Goal: Transaction & Acquisition: Purchase product/service

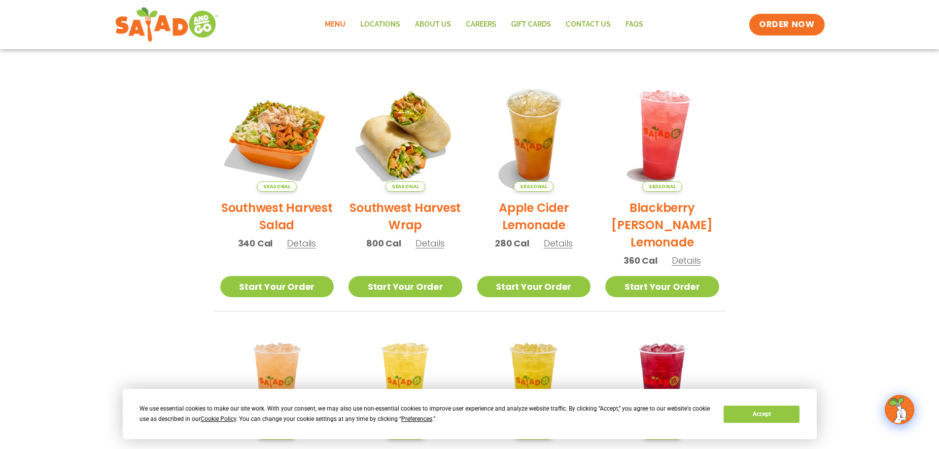
scroll to position [183, 0]
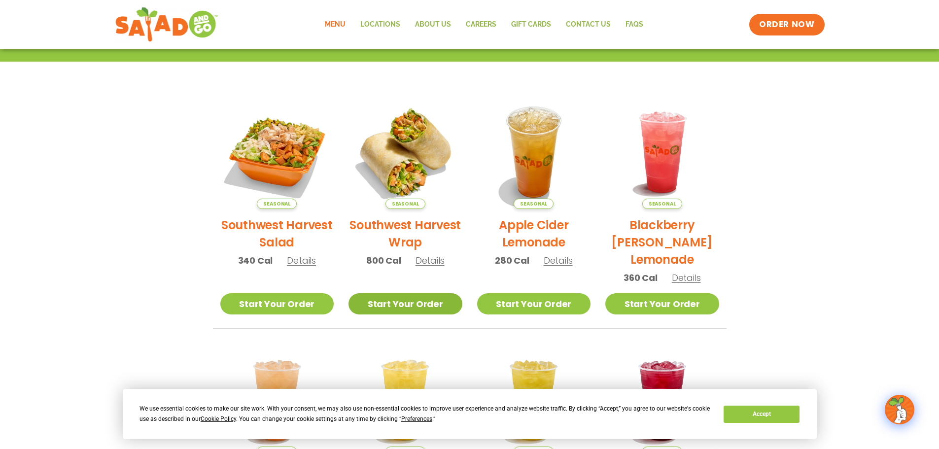
click at [404, 301] on link "Start Your Order" at bounding box center [406, 303] width 114 height 21
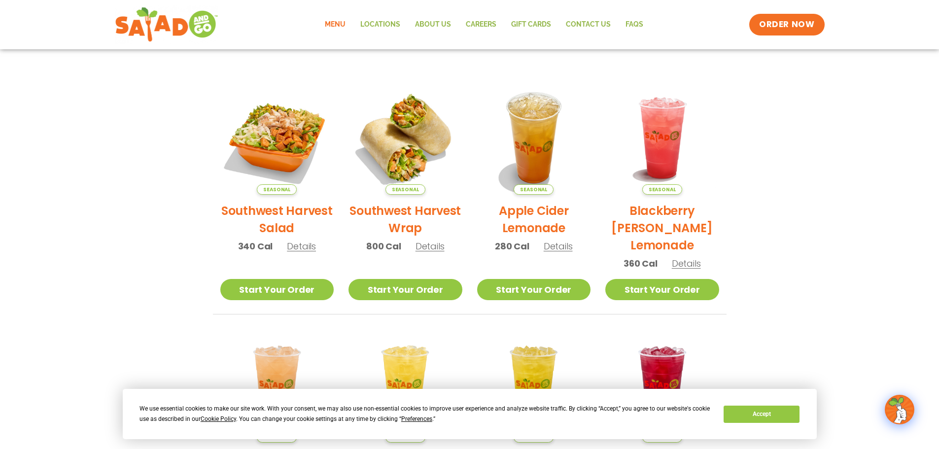
scroll to position [197, 0]
click at [438, 246] on span "Details" at bounding box center [430, 247] width 29 height 12
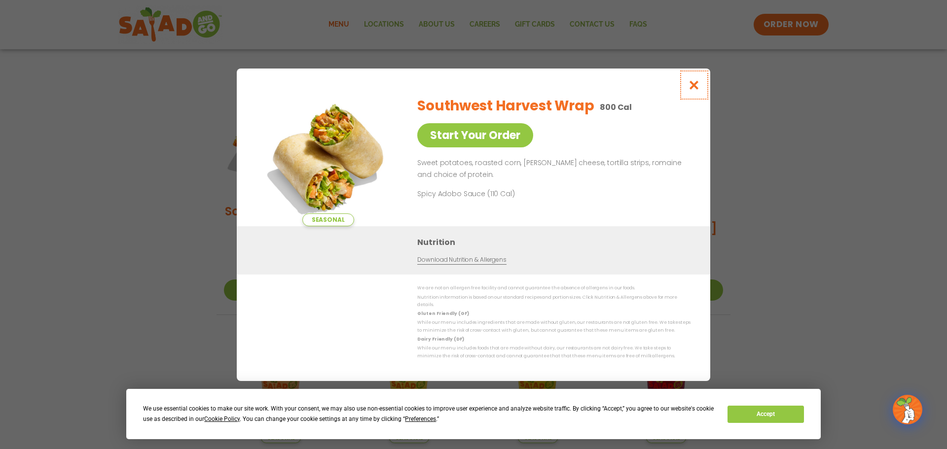
click at [696, 87] on icon "Close modal" at bounding box center [694, 85] width 12 height 10
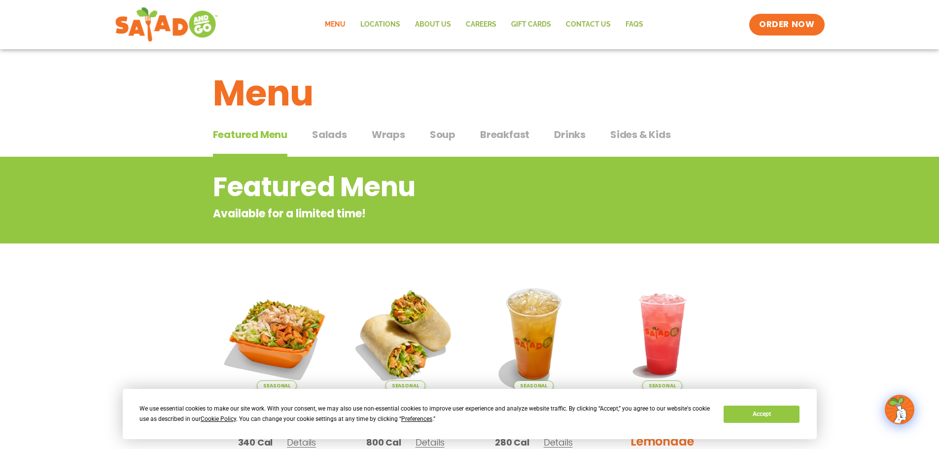
scroll to position [0, 0]
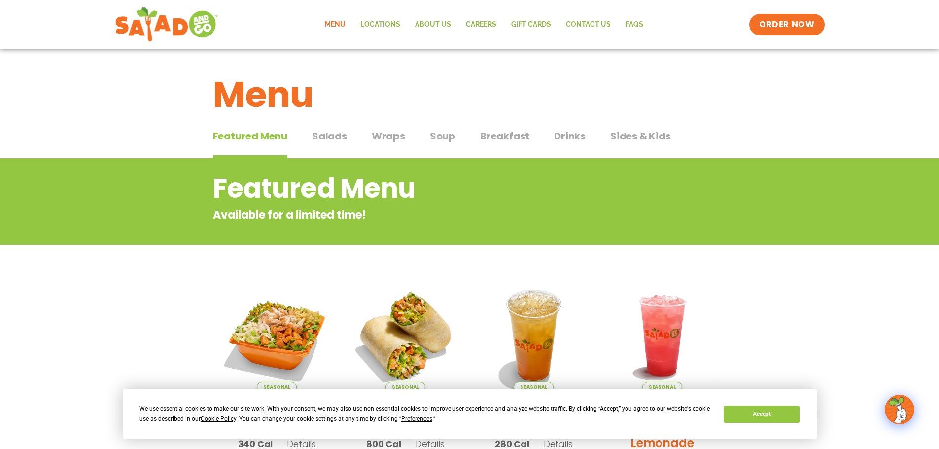
click at [399, 135] on span "Wraps" at bounding box center [389, 136] width 34 height 15
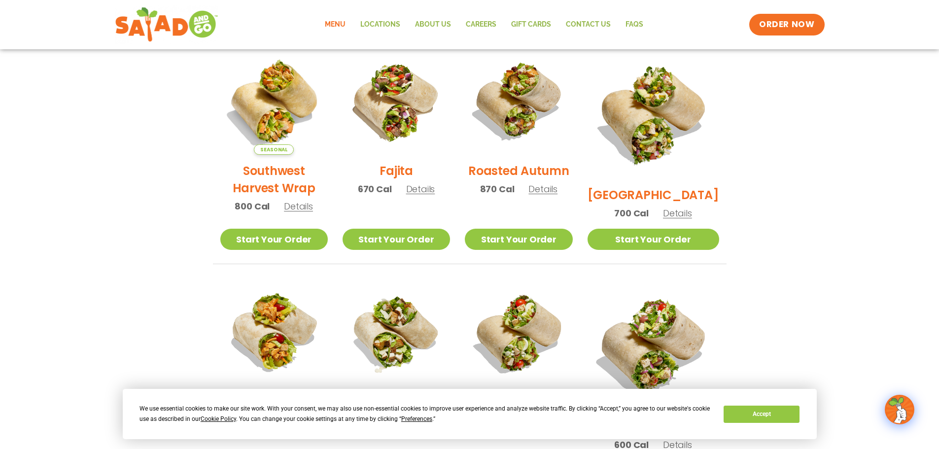
scroll to position [247, 0]
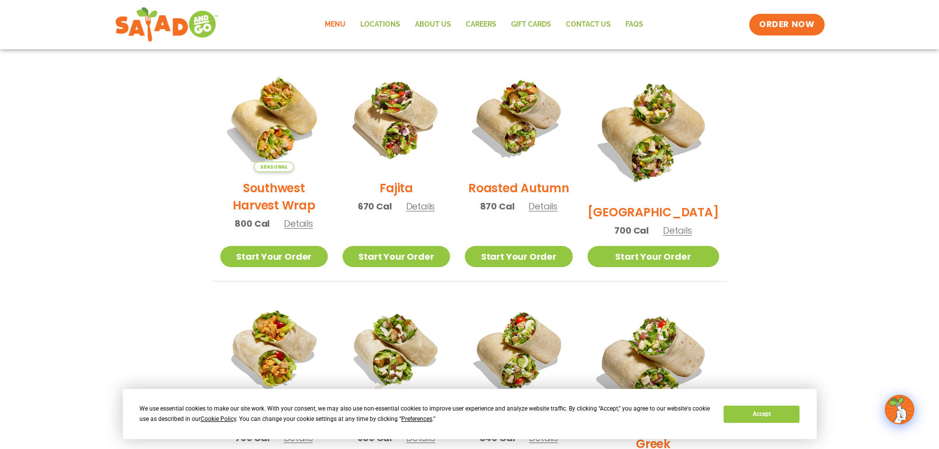
click at [558, 213] on span "Details" at bounding box center [543, 206] width 29 height 12
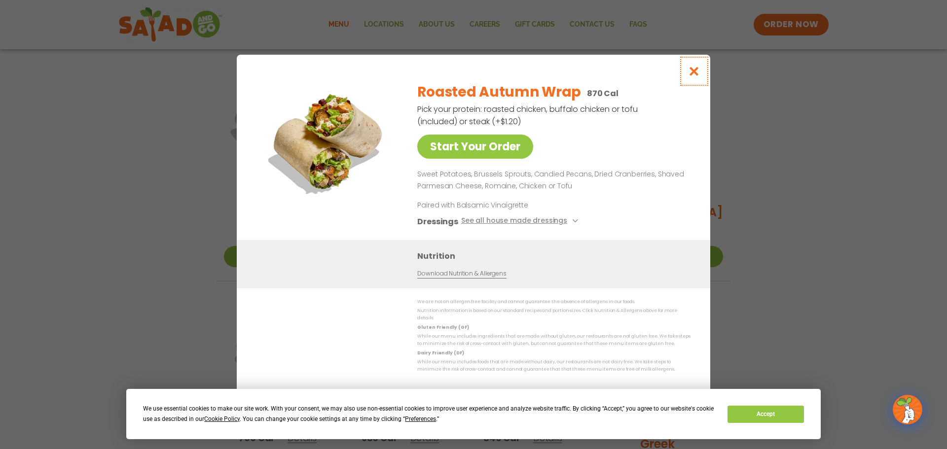
click at [695, 72] on icon "Close modal" at bounding box center [694, 71] width 12 height 10
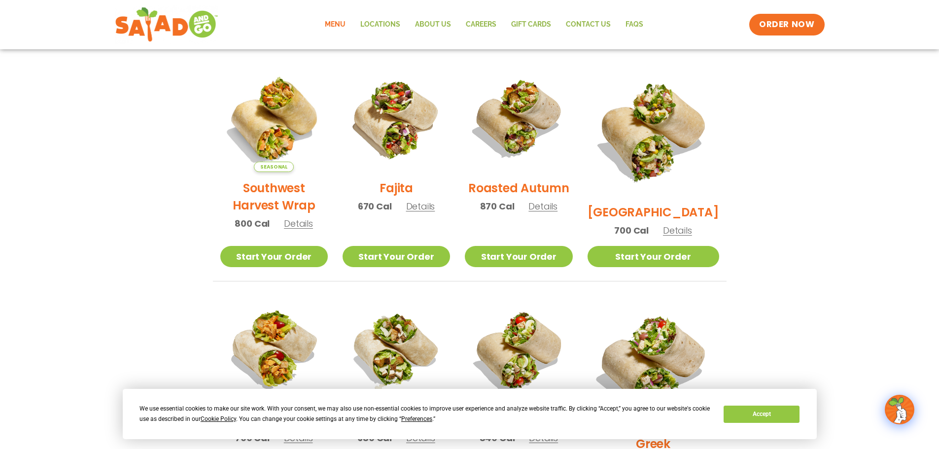
click at [290, 230] on span "Details" at bounding box center [298, 223] width 29 height 12
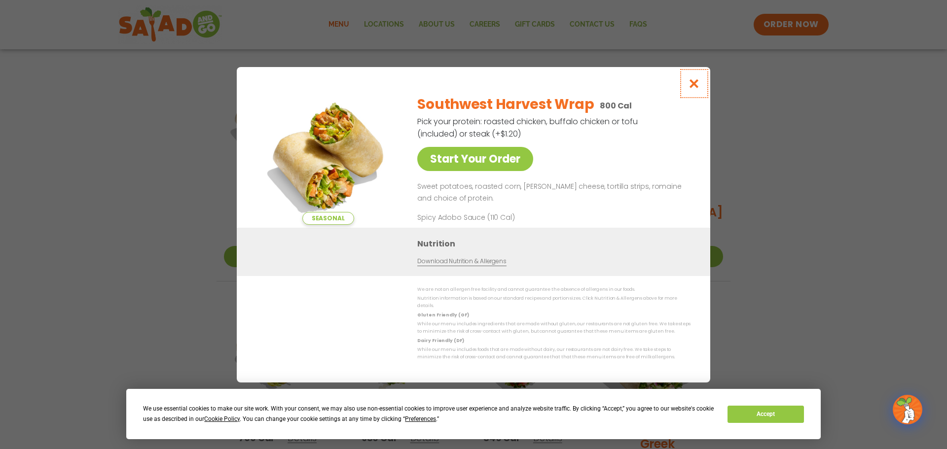
click at [692, 89] on icon "Close modal" at bounding box center [694, 83] width 12 height 10
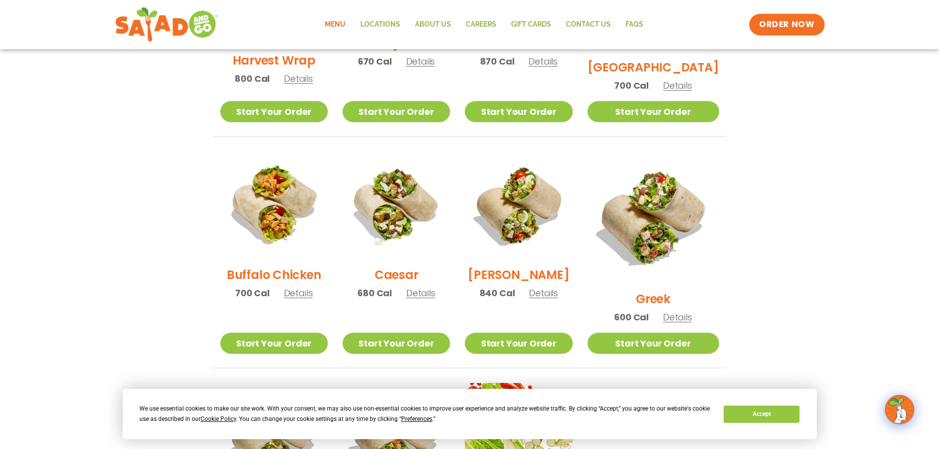
scroll to position [395, 0]
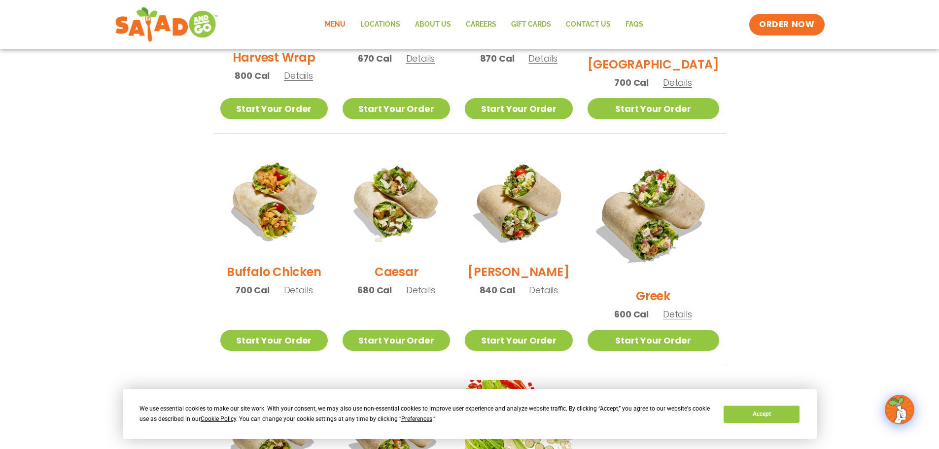
click at [298, 296] on span "Details" at bounding box center [298, 290] width 29 height 12
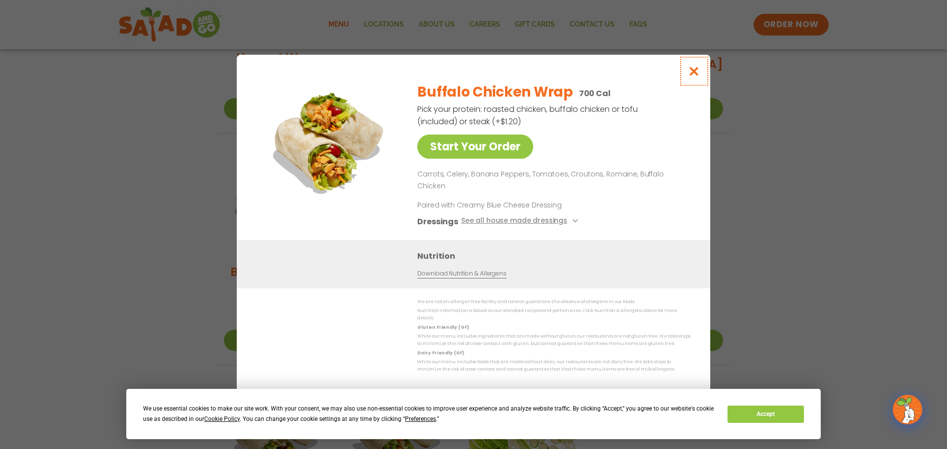
click at [692, 76] on icon "Close modal" at bounding box center [694, 71] width 12 height 10
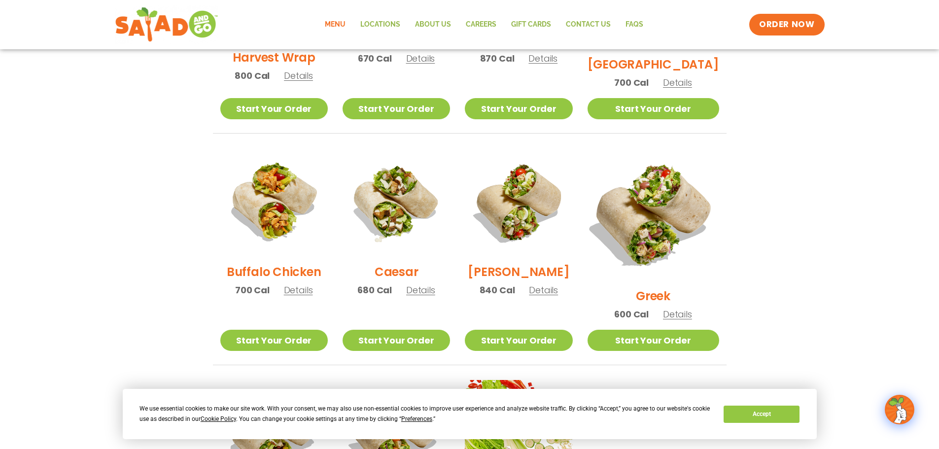
click at [669, 221] on img at bounding box center [653, 214] width 154 height 154
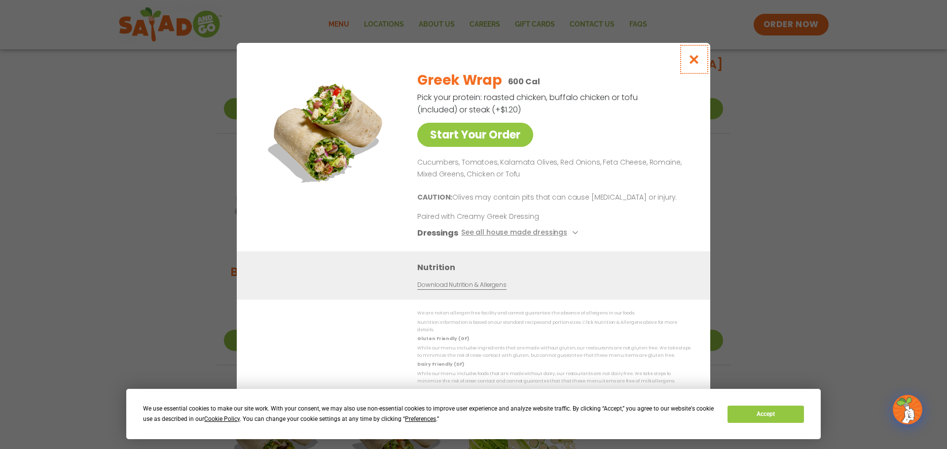
click at [697, 60] on icon "Close modal" at bounding box center [694, 59] width 12 height 10
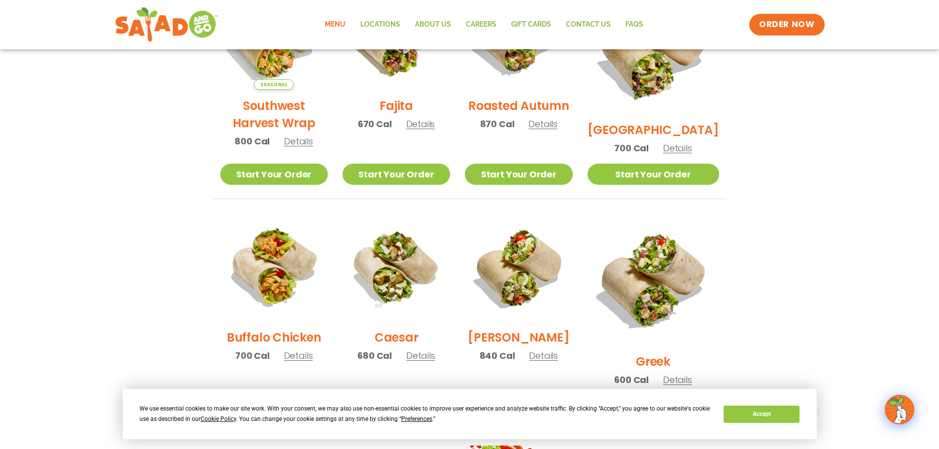
scroll to position [378, 0]
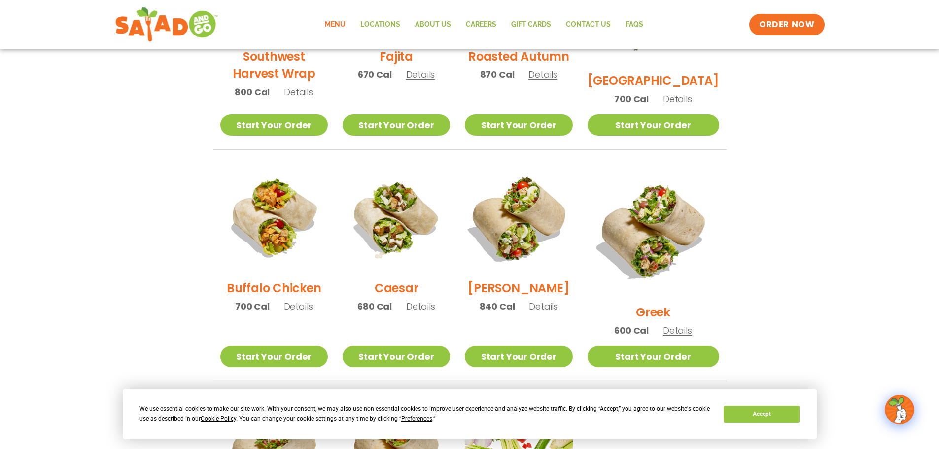
click at [543, 246] on img at bounding box center [519, 218] width 126 height 126
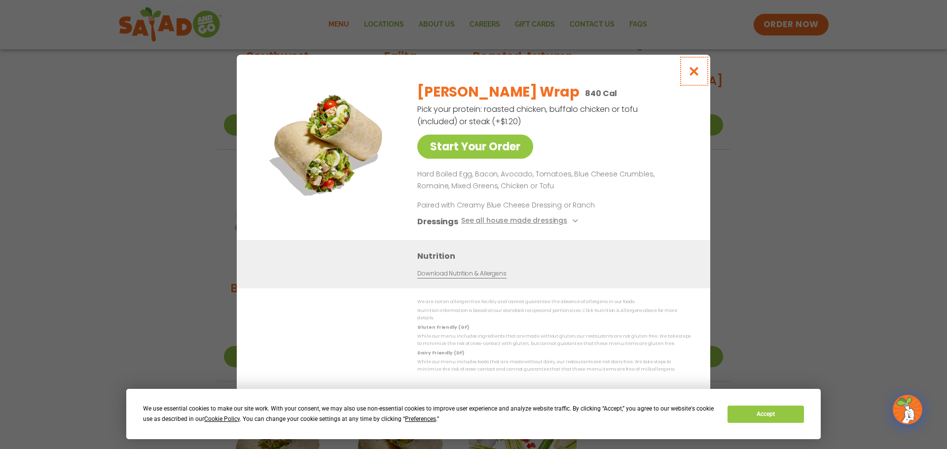
click at [692, 71] on icon "Close modal" at bounding box center [694, 71] width 12 height 10
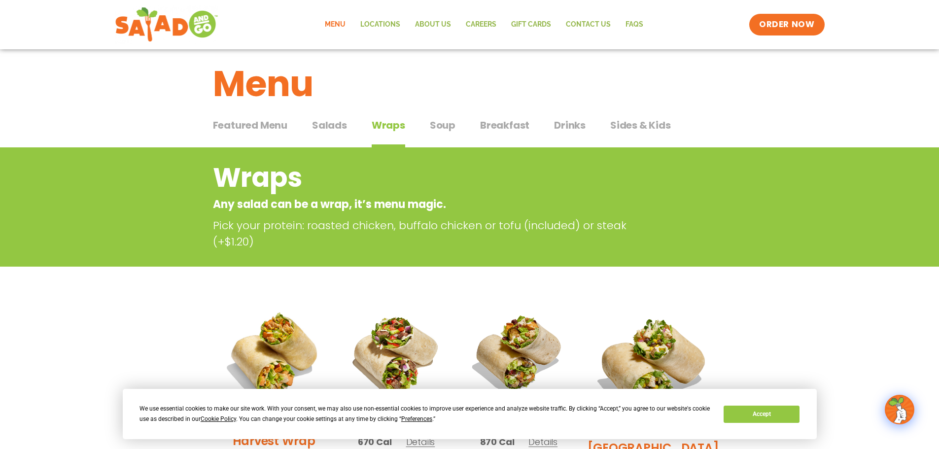
scroll to position [0, 0]
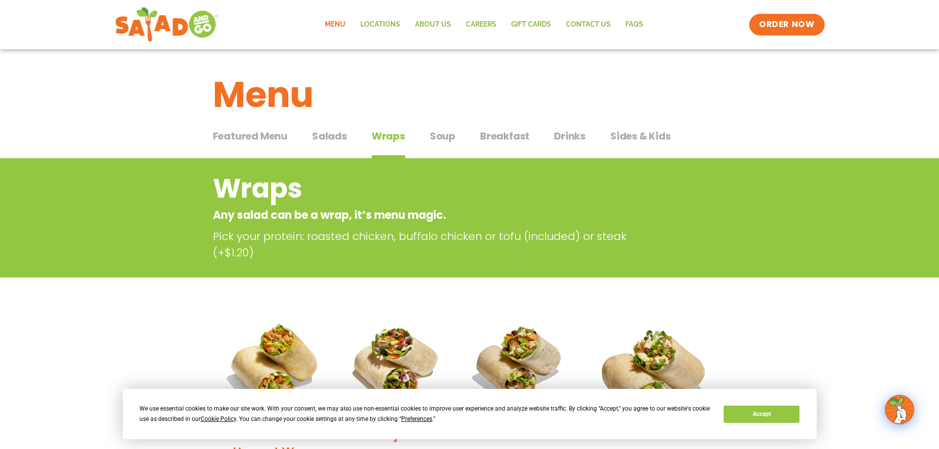
click at [439, 140] on span "Soup" at bounding box center [443, 136] width 26 height 15
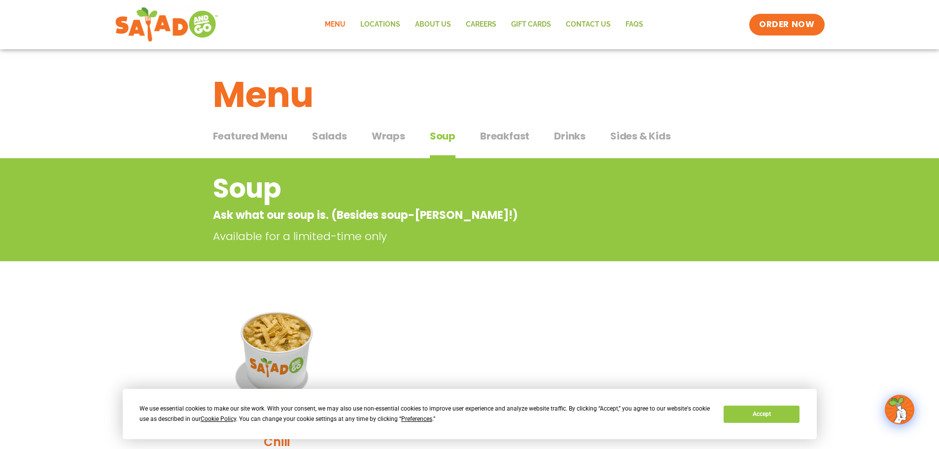
click at [582, 136] on span "Drinks" at bounding box center [570, 136] width 32 height 15
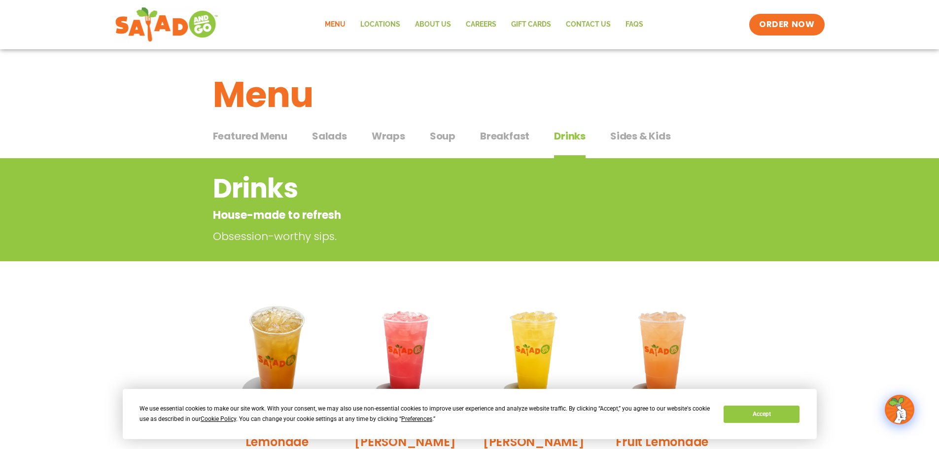
click at [382, 139] on span "Wraps" at bounding box center [389, 136] width 34 height 15
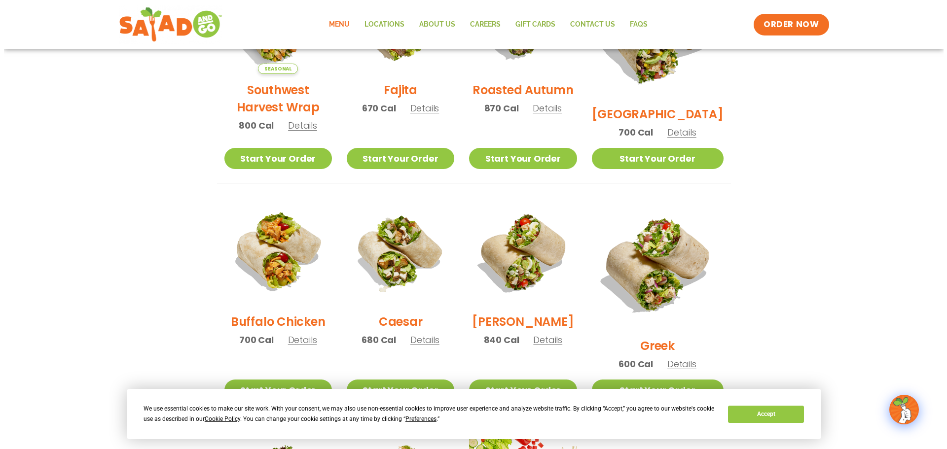
scroll to position [444, 0]
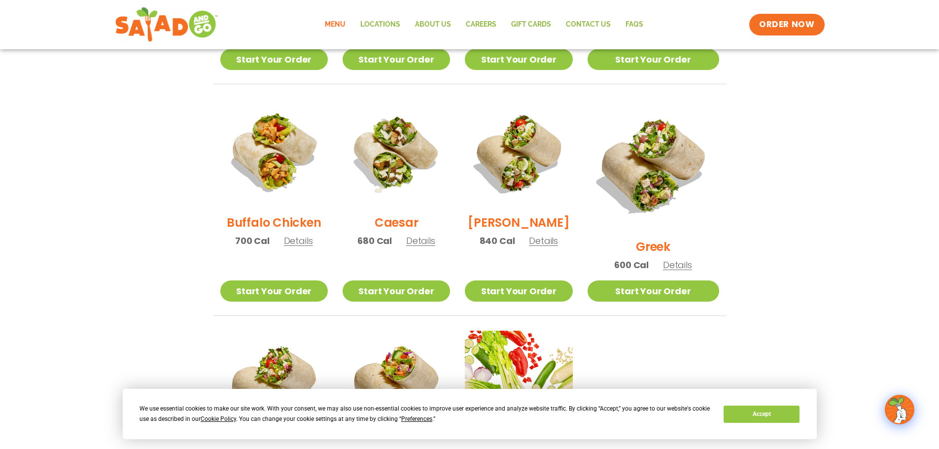
click at [686, 259] on span "Details" at bounding box center [677, 265] width 29 height 12
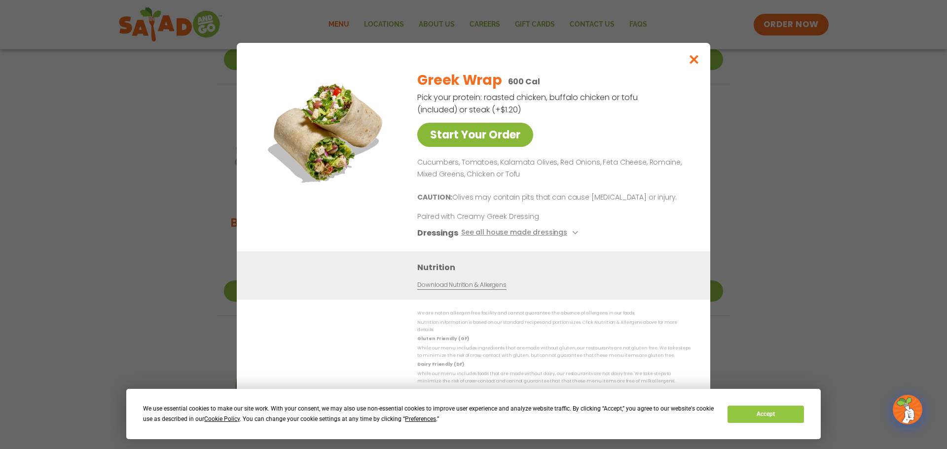
click at [524, 138] on link "Start Your Order" at bounding box center [475, 135] width 116 height 24
